Goal: Transaction & Acquisition: Obtain resource

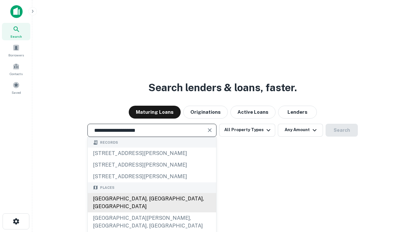
click at [152, 213] on div "Santa Monica, CA, USA" at bounding box center [152, 202] width 128 height 19
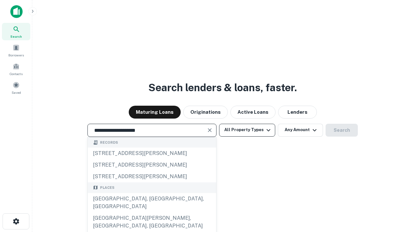
type input "**********"
click at [247, 130] on button "All Property Types" at bounding box center [247, 130] width 56 height 13
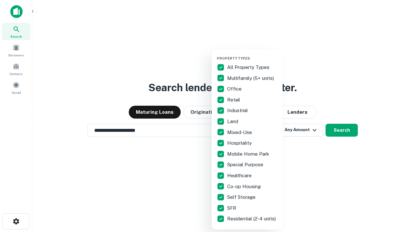
click at [252, 54] on button "button" at bounding box center [252, 54] width 71 height 0
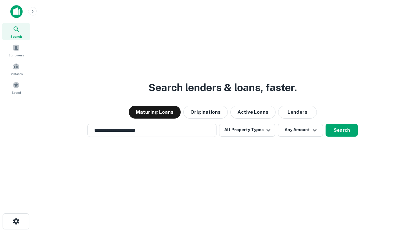
scroll to position [4, 78]
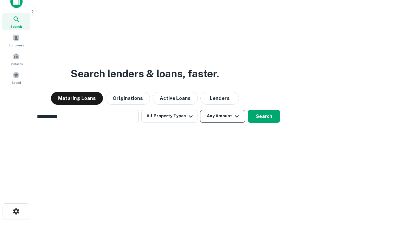
click at [200, 110] on button "Any Amount" at bounding box center [222, 116] width 45 height 13
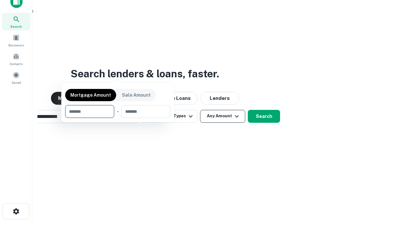
scroll to position [10, 0]
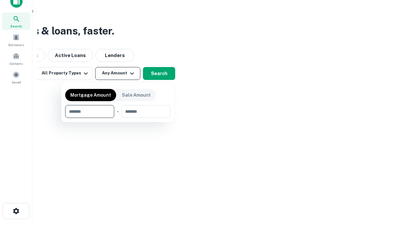
type input "*******"
click at [118, 118] on button "button" at bounding box center [117, 118] width 105 height 0
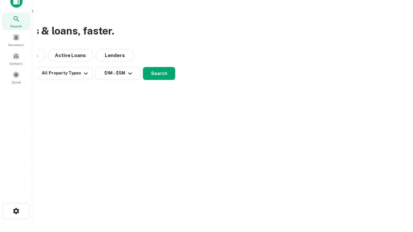
scroll to position [4, 119]
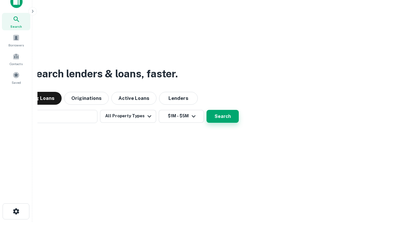
click at [206, 110] on button "Search" at bounding box center [222, 116] width 32 height 13
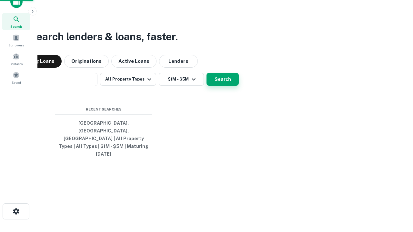
scroll to position [17, 183]
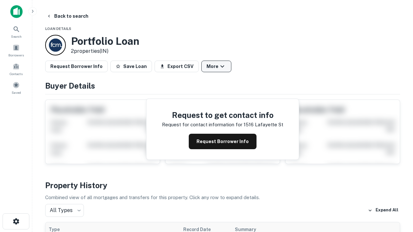
click at [216, 66] on button "More" at bounding box center [216, 67] width 30 height 12
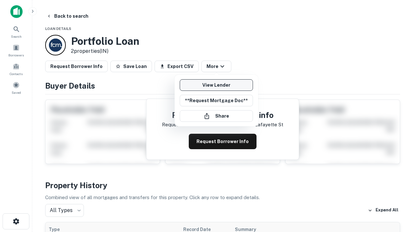
click at [216, 85] on link "View Lender" at bounding box center [216, 85] width 73 height 12
